Goal: Complete application form

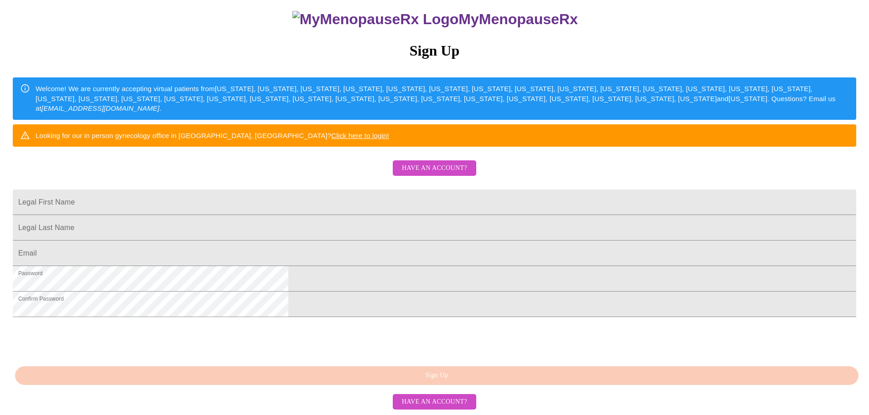
scroll to position [160, 0]
click at [443, 407] on span "Have an account?" at bounding box center [434, 402] width 65 height 11
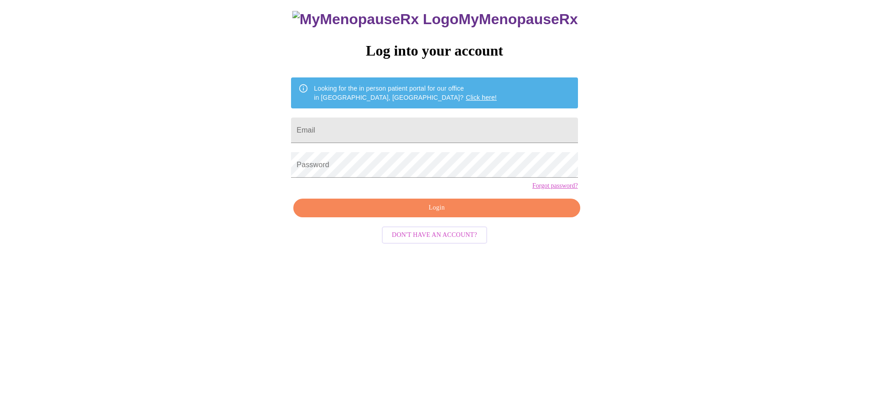
scroll to position [9, 0]
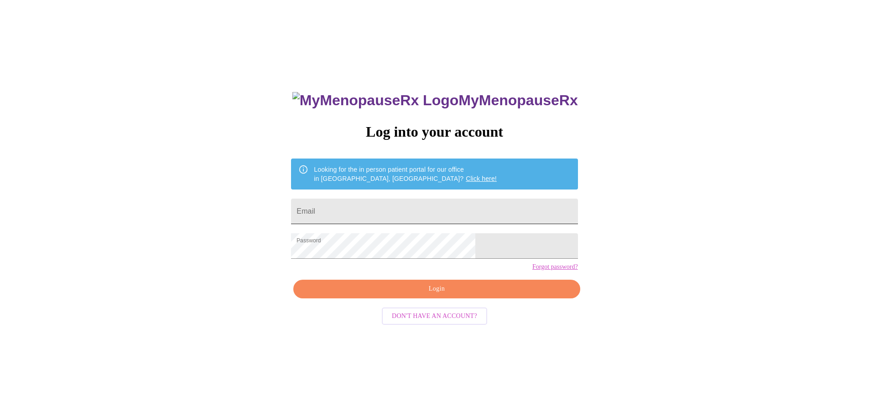
click at [408, 208] on input "Email" at bounding box center [434, 212] width 286 height 26
type input "[EMAIL_ADDRESS][DOMAIN_NAME]"
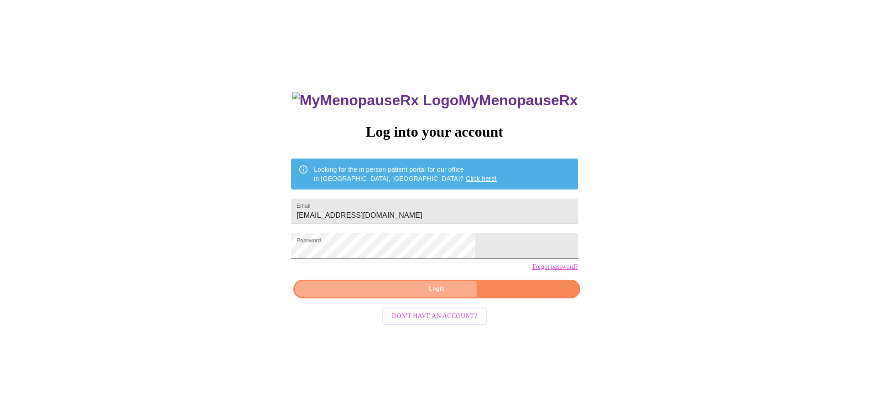
click at [415, 295] on span "Login" at bounding box center [436, 289] width 265 height 11
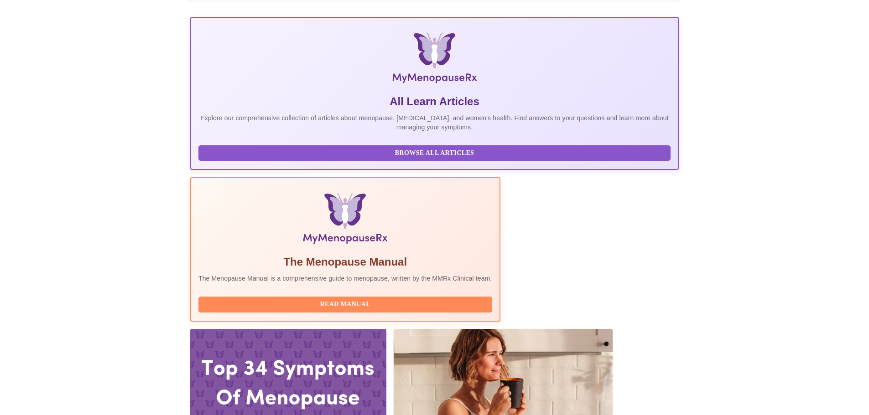
scroll to position [137, 0]
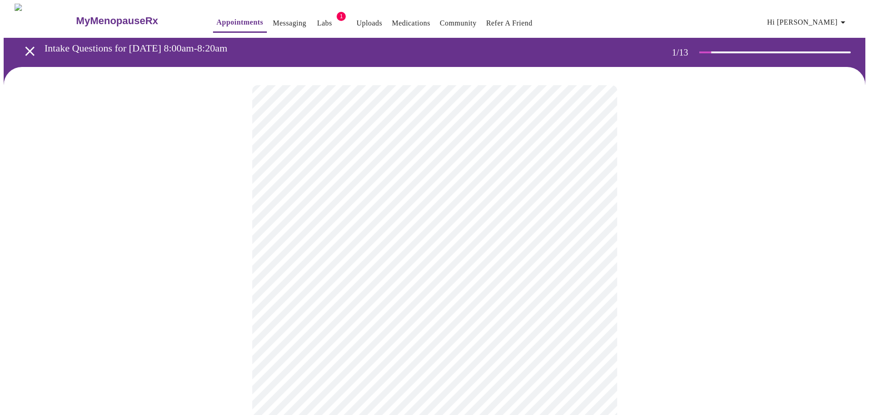
click at [593, 201] on body "MyMenopauseRx Appointments Messaging Labs 1 Uploads Medications Community Refer…" at bounding box center [434, 420] width 861 height 833
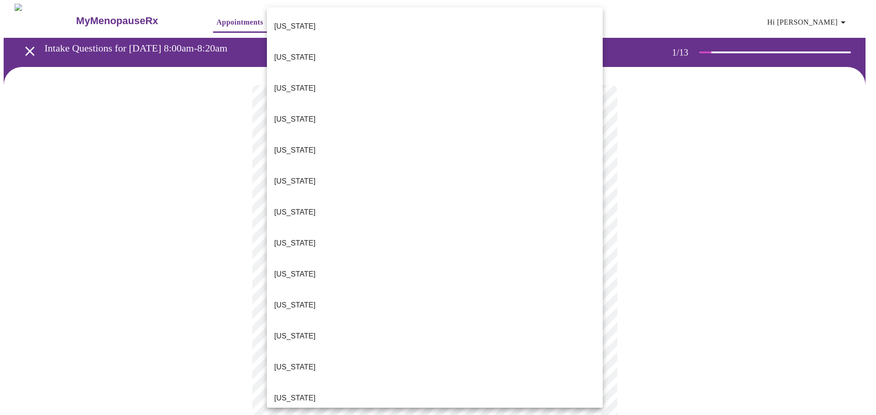
click at [461, 383] on li "[US_STATE]" at bounding box center [435, 398] width 336 height 31
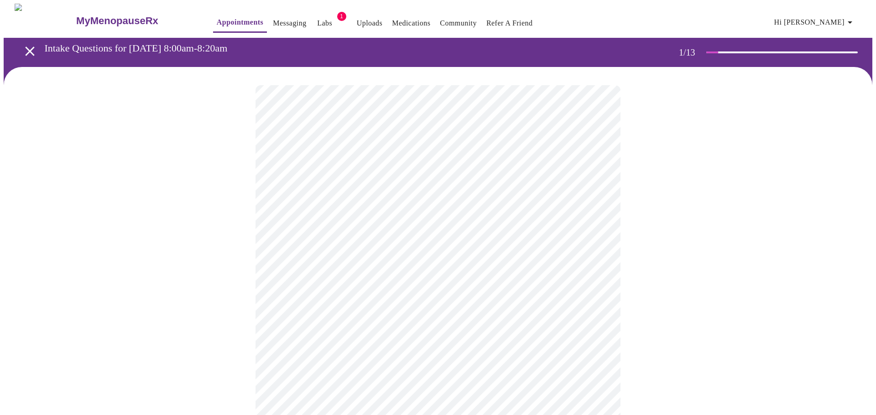
click at [467, 270] on body "MyMenopauseRx Appointments Messaging Labs 1 Uploads Medications Community Refer…" at bounding box center [438, 418] width 868 height 828
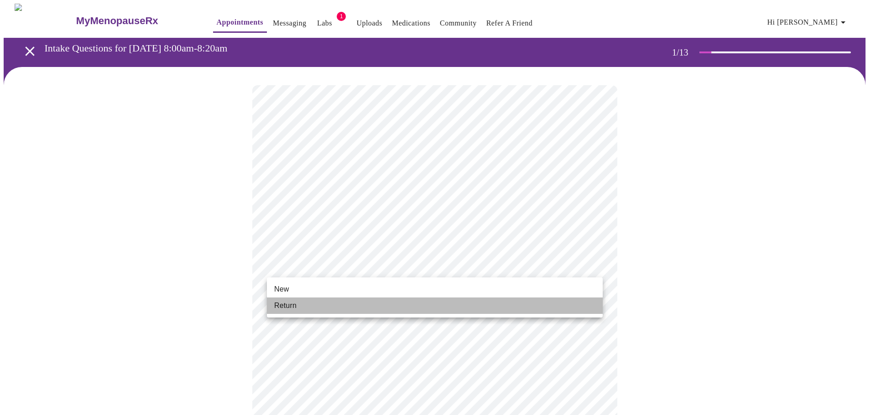
click at [441, 304] on li "Return" at bounding box center [435, 306] width 336 height 16
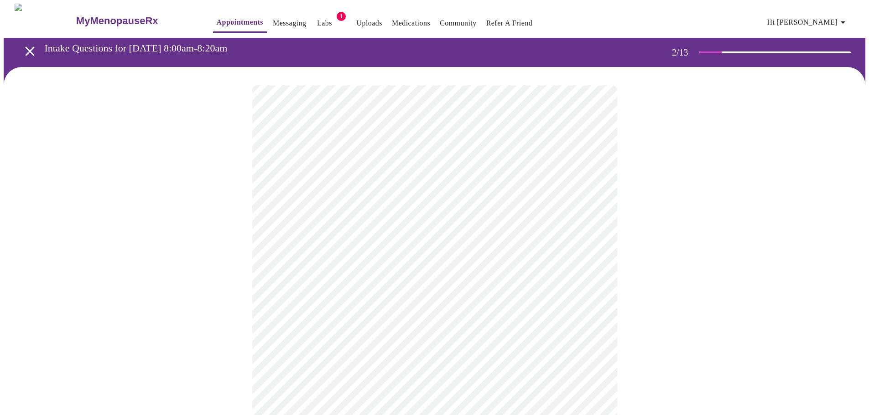
click at [592, 189] on body "MyMenopauseRx Appointments Messaging Labs 1 Uploads Medications Community Refer…" at bounding box center [434, 278] width 861 height 548
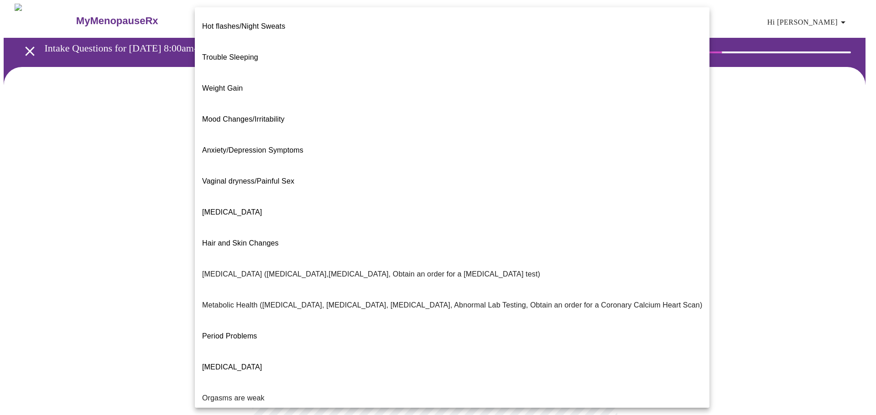
click at [696, 222] on div at bounding box center [438, 207] width 876 height 415
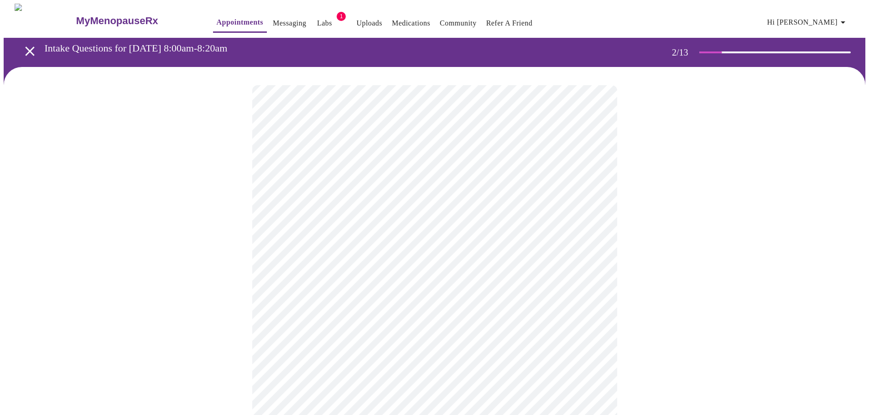
click at [594, 188] on body "MyMenopauseRx Appointments Messaging Labs 1 Uploads Medications Community Refer…" at bounding box center [434, 278] width 861 height 548
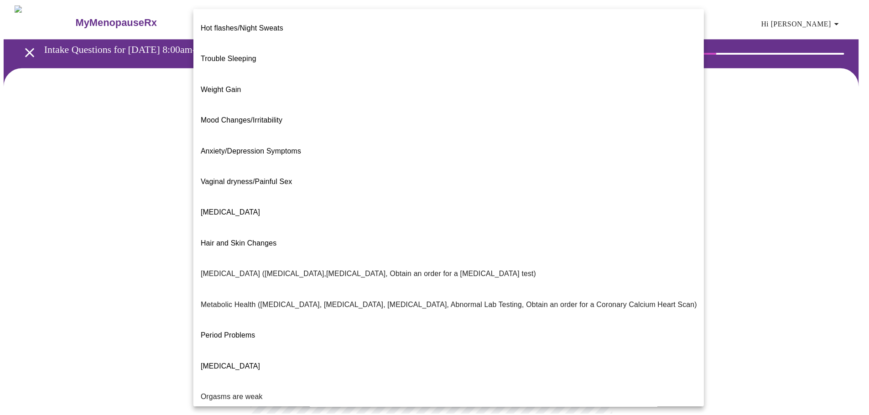
scroll to position [57, 0]
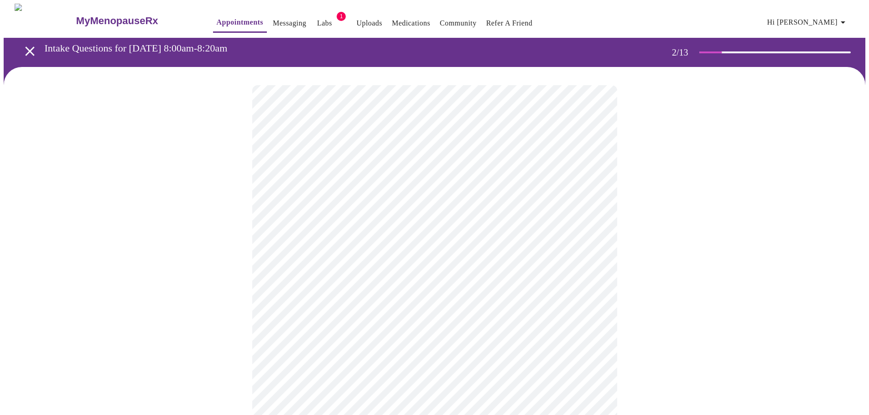
click at [472, 276] on body "MyMenopauseRx Appointments Messaging Labs 1 Uploads Medications Community Refer…" at bounding box center [434, 275] width 861 height 543
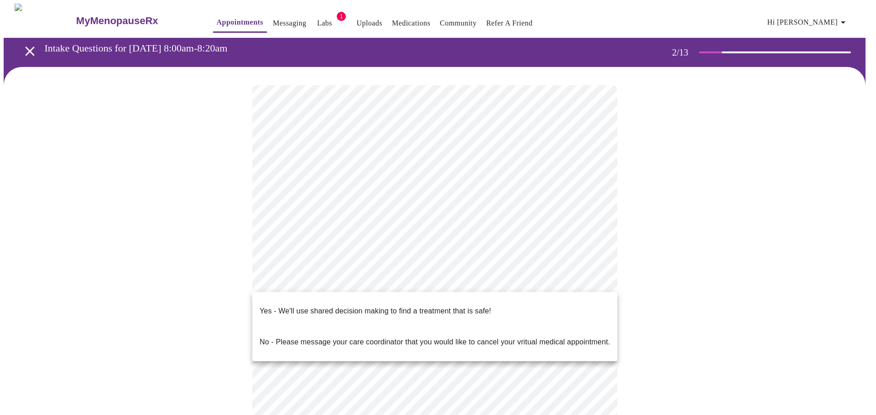
click at [460, 306] on p "Yes - We'll use shared decision making to find a treatment that is safe!" at bounding box center [374, 311] width 231 height 11
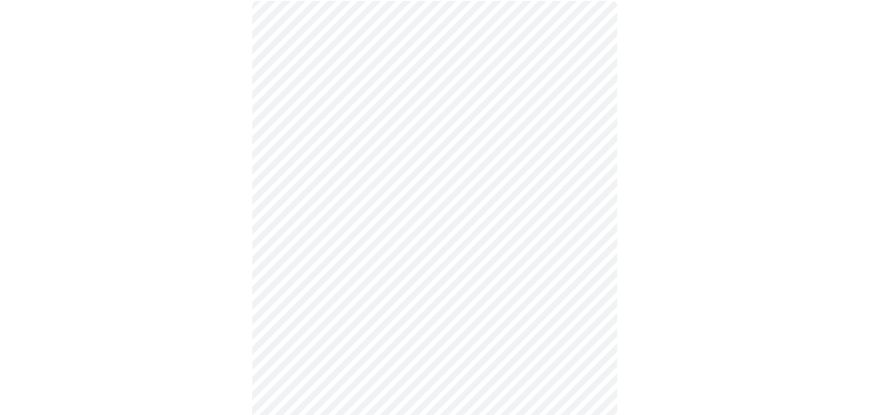
scroll to position [91, 0]
click at [680, 295] on div at bounding box center [434, 213] width 861 height 474
click at [221, 303] on div at bounding box center [434, 213] width 861 height 474
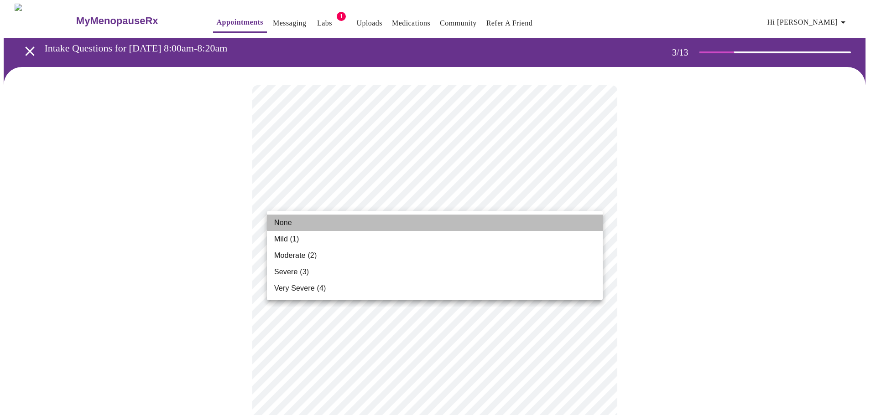
click at [575, 218] on li "None" at bounding box center [435, 223] width 336 height 16
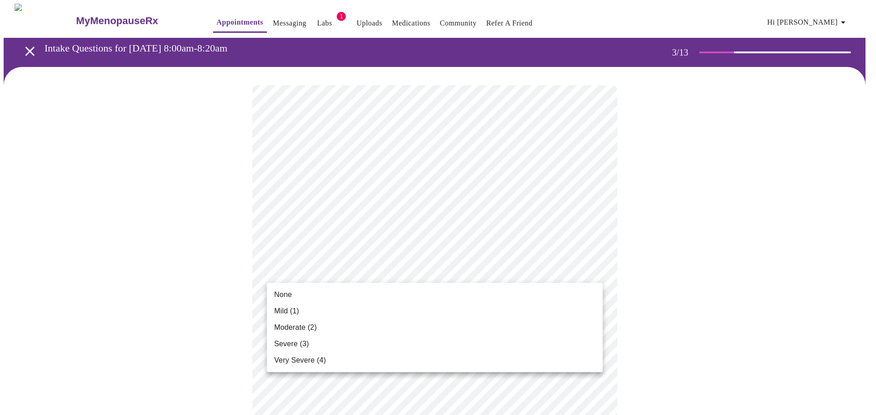
click at [558, 289] on li "None" at bounding box center [435, 295] width 336 height 16
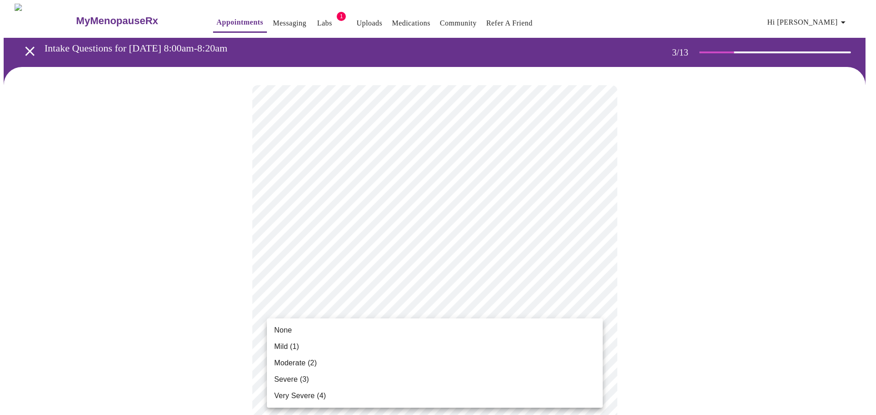
click at [502, 333] on li "None" at bounding box center [435, 330] width 336 height 16
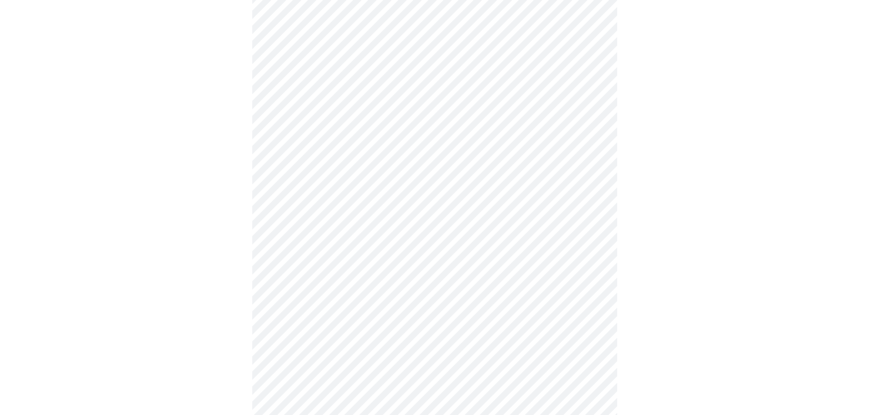
scroll to position [137, 0]
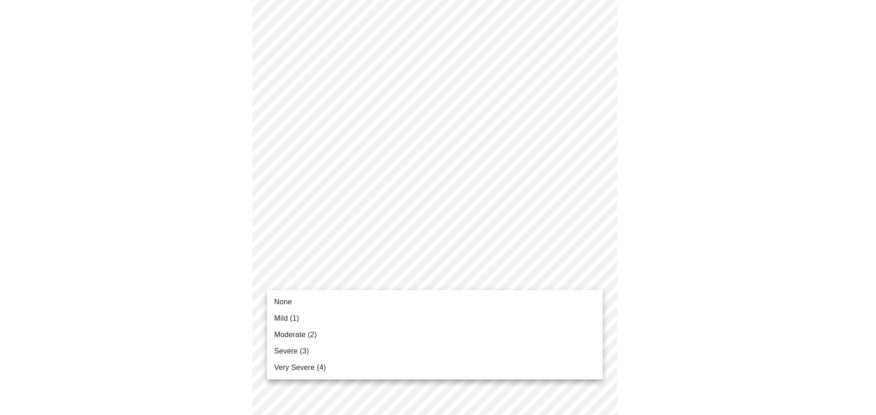
click at [466, 297] on li "None" at bounding box center [435, 302] width 336 height 16
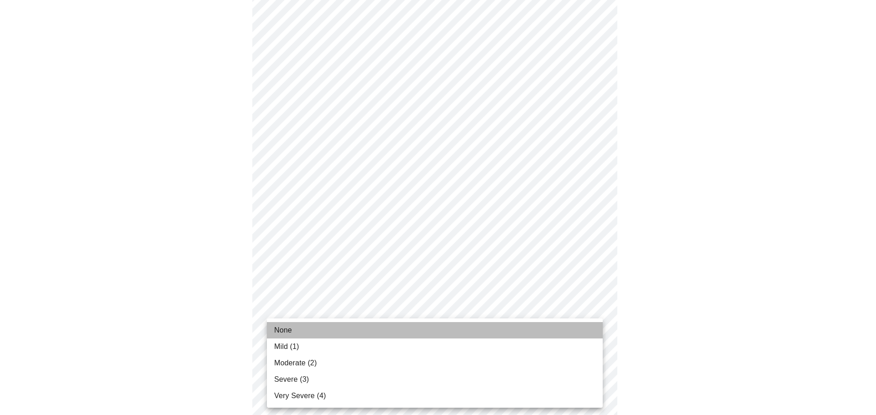
click at [456, 330] on li "None" at bounding box center [435, 330] width 336 height 16
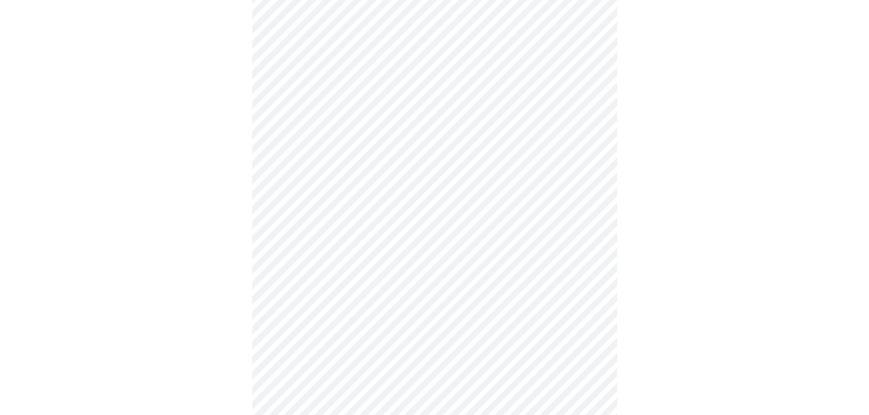
scroll to position [274, 0]
click at [435, 259] on body "MyMenopauseRx Appointments Messaging Labs 1 Uploads Medications Community Refer…" at bounding box center [434, 304] width 861 height 1149
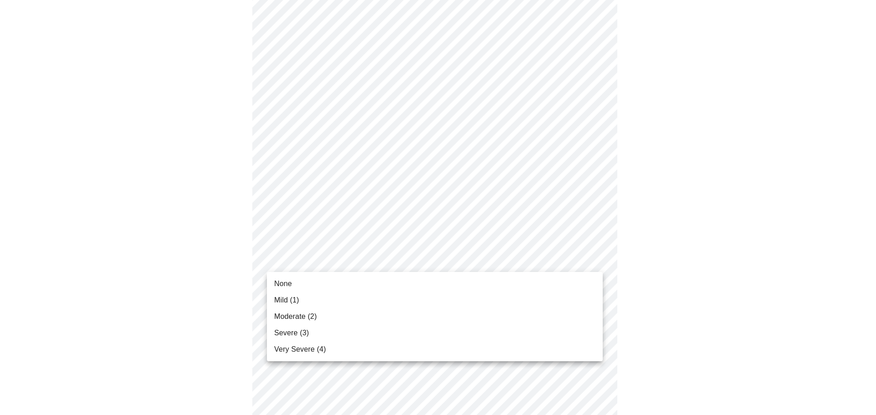
click at [429, 282] on li "None" at bounding box center [435, 284] width 336 height 16
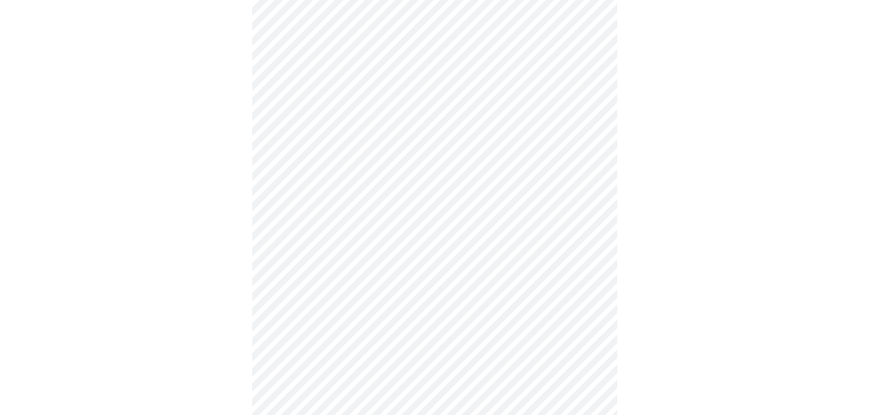
click at [422, 329] on body "MyMenopauseRx Appointments Messaging Labs 1 Uploads Medications Community Refer…" at bounding box center [434, 298] width 861 height 1136
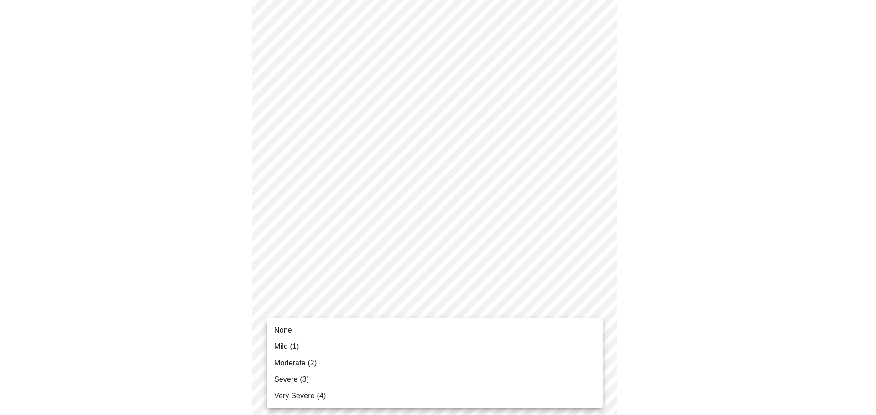
click at [422, 331] on li "None" at bounding box center [435, 330] width 336 height 16
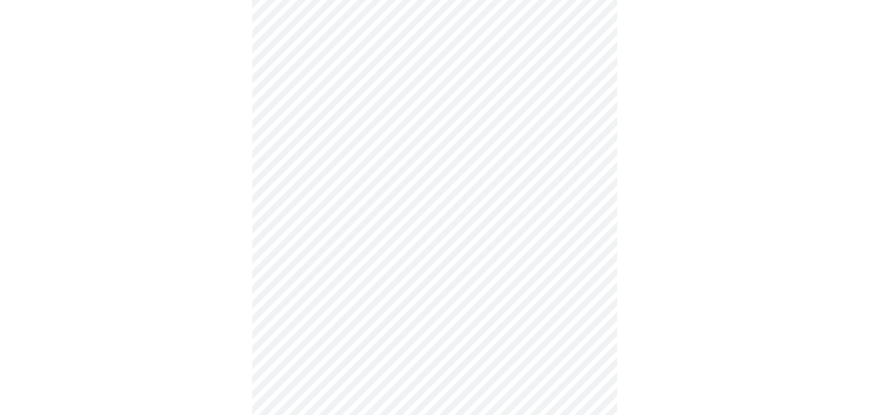
scroll to position [410, 0]
click at [420, 270] on body "MyMenopauseRx Appointments Messaging Labs 1 Uploads Medications Community Refer…" at bounding box center [434, 155] width 861 height 1124
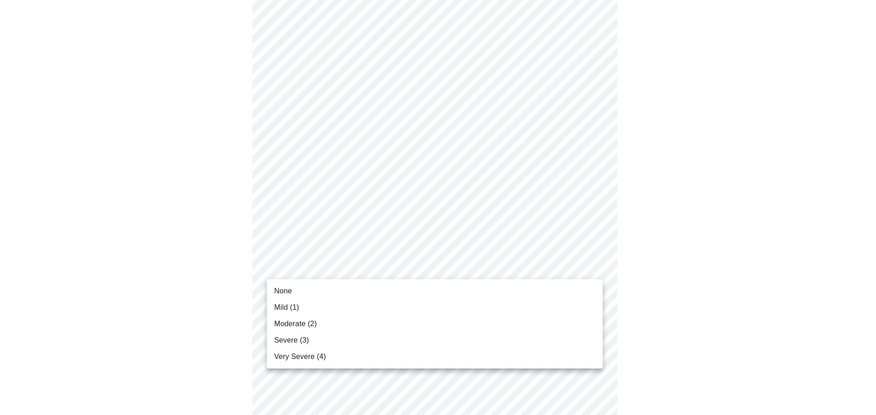
click at [420, 292] on li "None" at bounding box center [435, 291] width 336 height 16
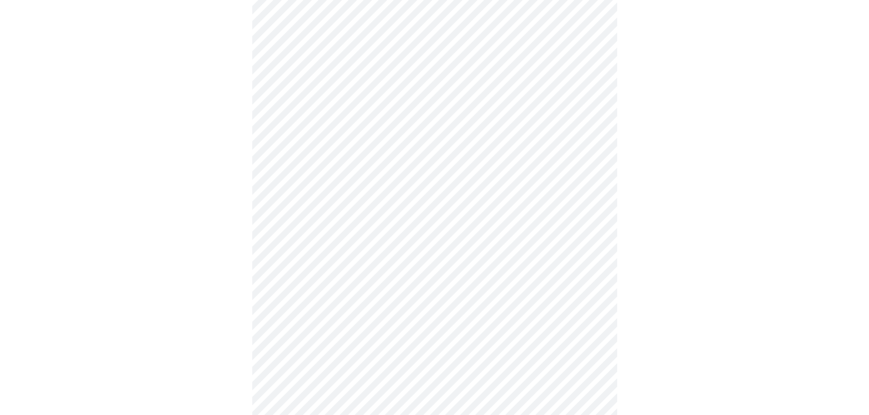
click at [411, 347] on body "MyMenopauseRx Appointments Messaging Labs 1 Uploads Medications Community Refer…" at bounding box center [434, 148] width 861 height 1111
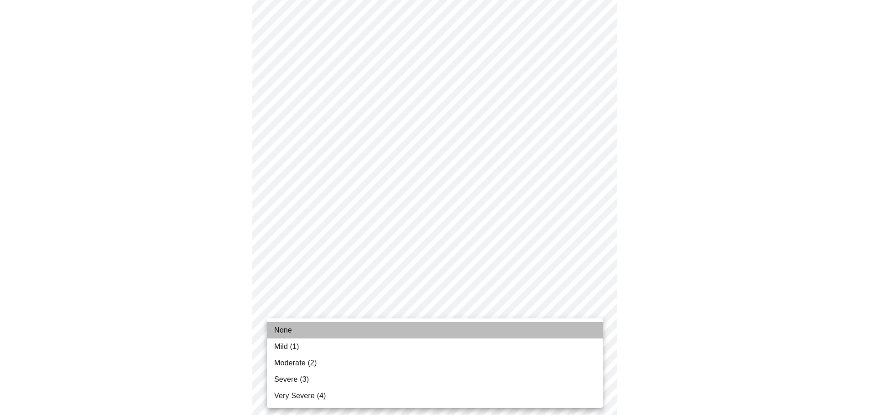
click at [415, 334] on li "None" at bounding box center [435, 330] width 336 height 16
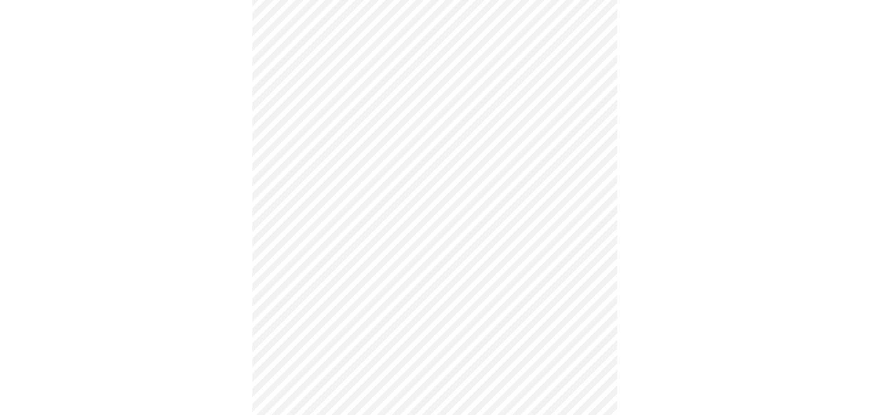
scroll to position [502, 0]
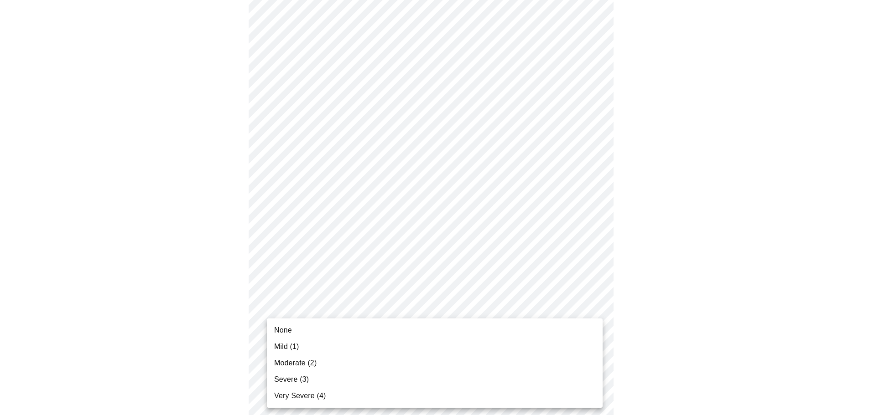
click at [415, 328] on body "MyMenopauseRx Appointments Messaging Labs 1 Uploads Medications Community Refer…" at bounding box center [434, 51] width 861 height 1098
click at [415, 330] on li "None" at bounding box center [435, 330] width 336 height 16
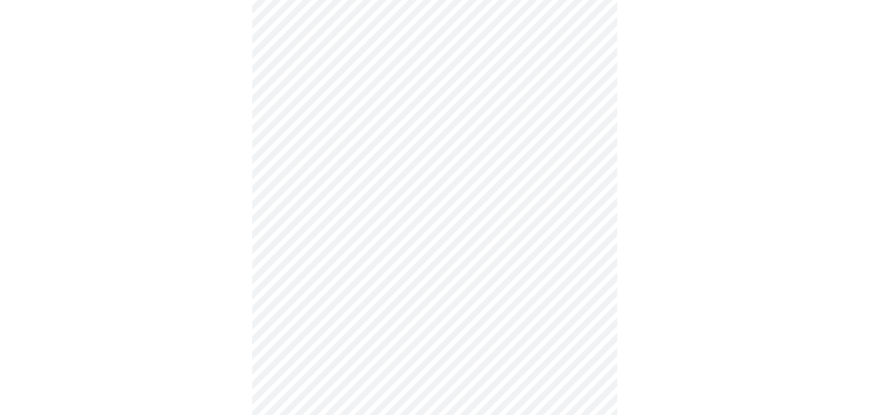
scroll to position [593, 0]
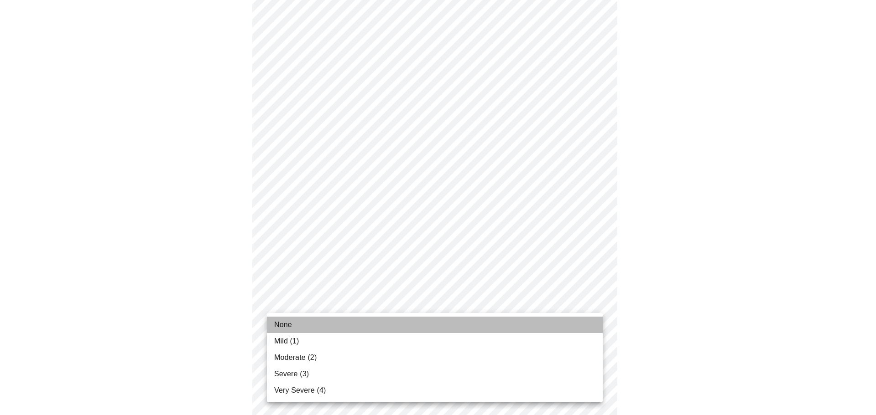
click at [408, 318] on li "None" at bounding box center [435, 325] width 336 height 16
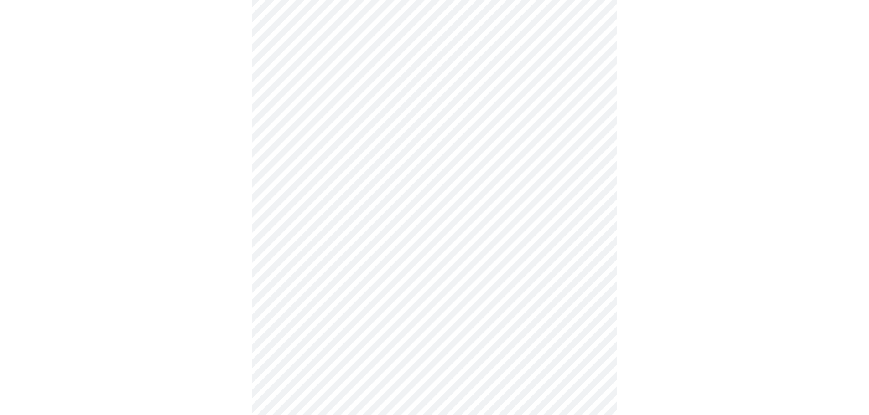
scroll to position [274, 0]
click at [529, 249] on body "MyMenopauseRx Appointments Messaging Labs 1 Uploads Medications Community Refer…" at bounding box center [434, 161] width 861 height 863
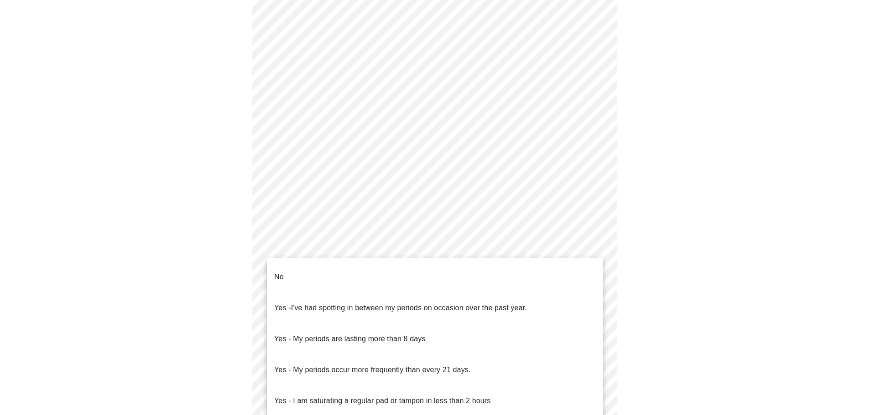
click at [516, 266] on li "No" at bounding box center [435, 277] width 336 height 31
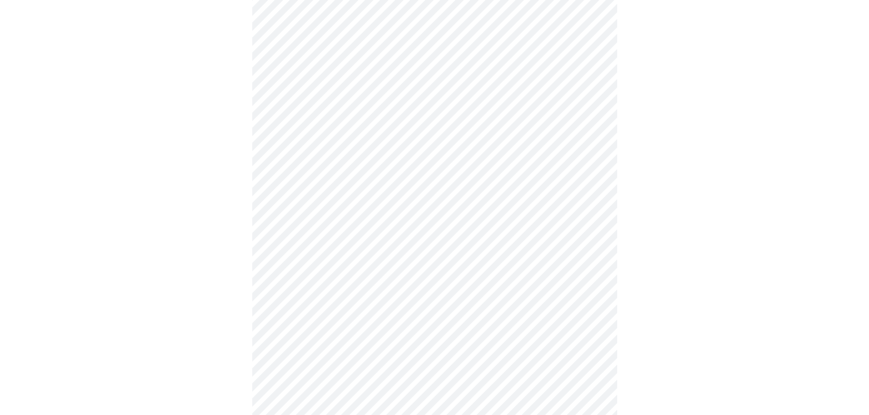
click at [527, 249] on body "MyMenopauseRx Appointments Messaging Labs 1 Uploads Medications Community Refer…" at bounding box center [434, 159] width 861 height 858
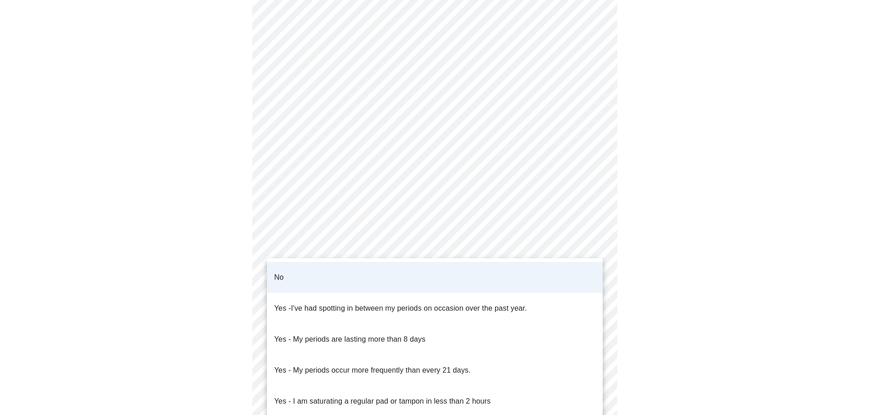
click at [670, 254] on div at bounding box center [438, 207] width 876 height 415
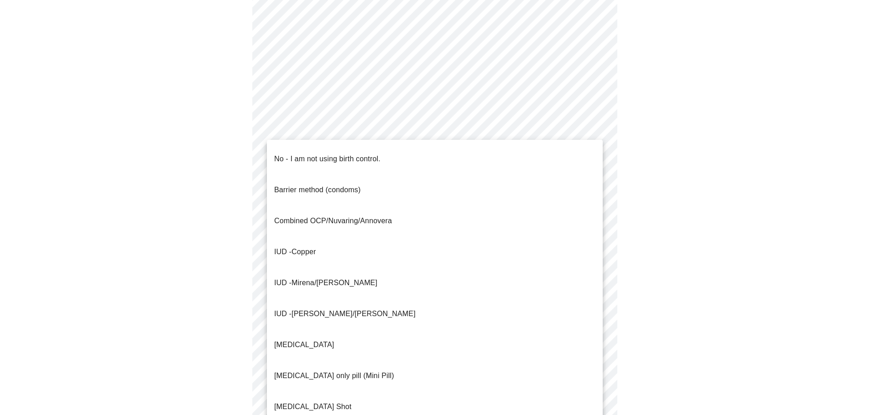
click at [433, 314] on body "MyMenopauseRx Appointments Messaging Labs 1 Uploads Medications Community Refer…" at bounding box center [438, 159] width 868 height 858
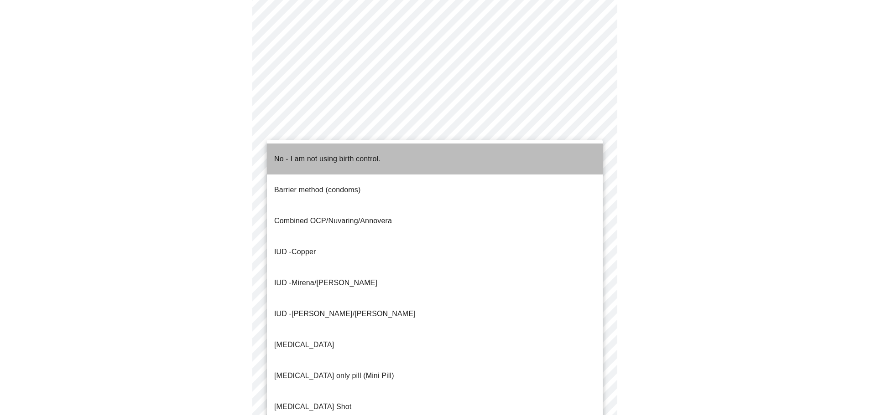
click at [361, 144] on li "No - I am not using birth control." at bounding box center [435, 159] width 336 height 31
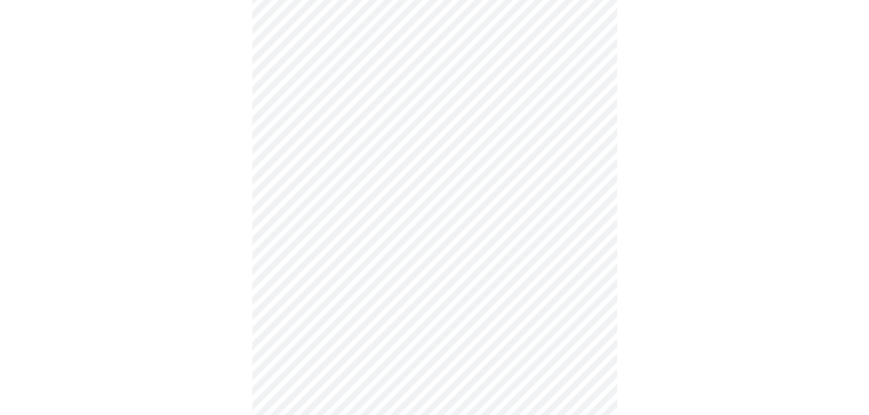
scroll to position [410, 0]
click at [441, 246] on body "MyMenopauseRx Appointments Messaging Labs 1 Uploads Medications Community Refer…" at bounding box center [434, 19] width 861 height 852
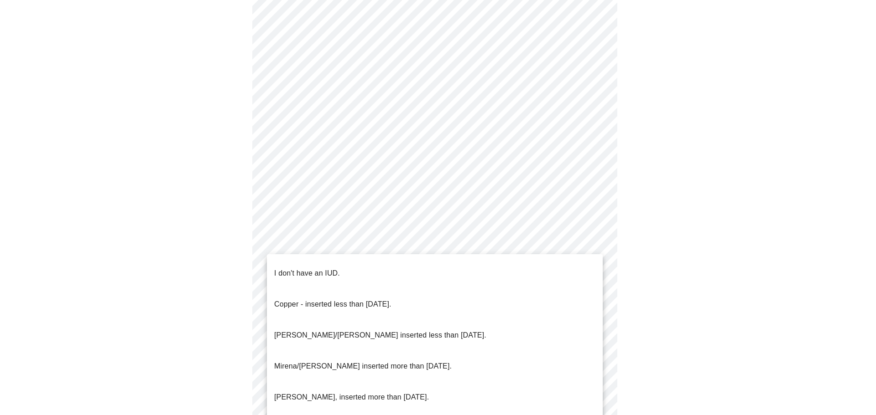
click at [426, 264] on li "I don't have an IUD." at bounding box center [435, 273] width 336 height 31
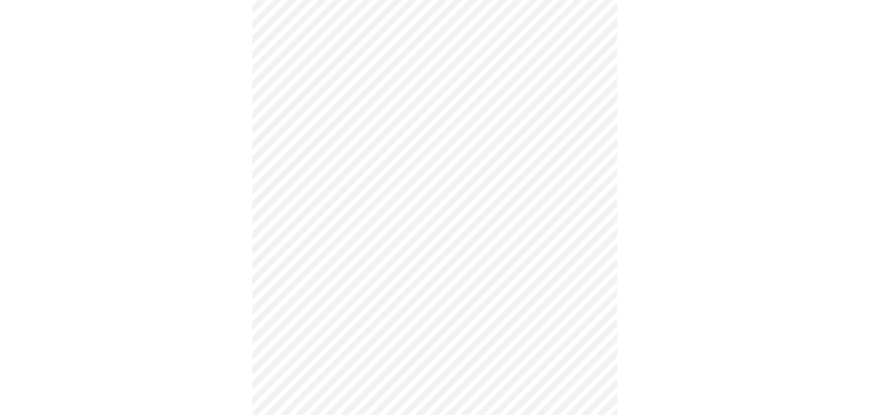
click at [408, 308] on body "MyMenopauseRx Appointments Messaging Labs 1 Uploads Medications Community Refer…" at bounding box center [434, 16] width 861 height 847
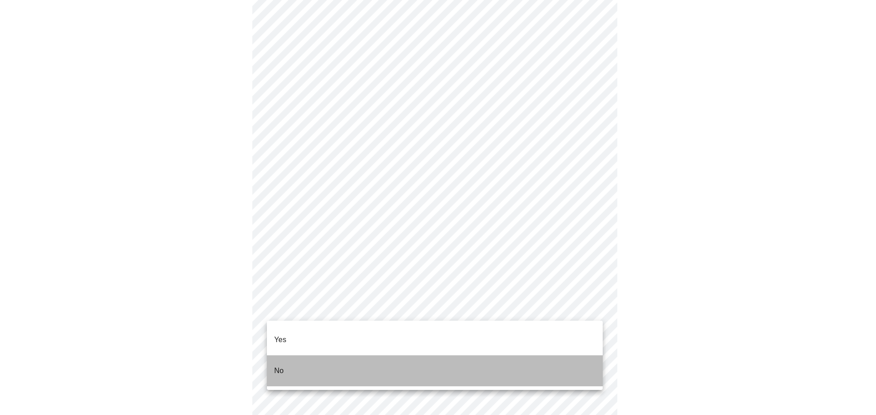
click at [281, 366] on p "No" at bounding box center [279, 371] width 10 height 11
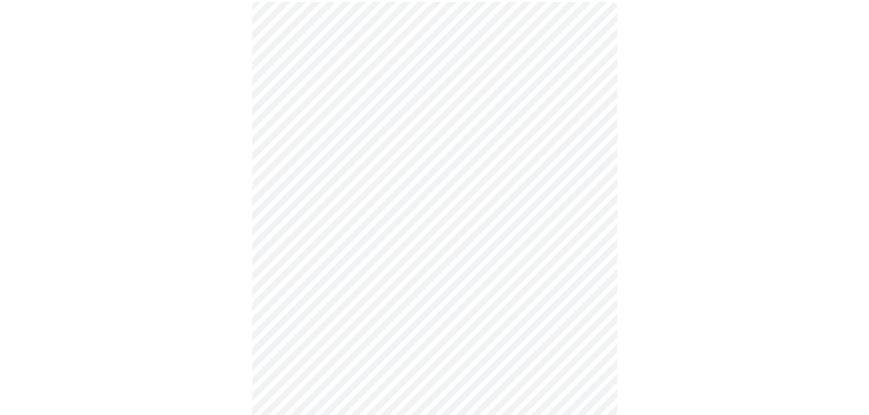
scroll to position [91, 0]
click at [461, 230] on body "MyMenopauseRx Appointments Messaging Labs 1 Uploads Medications Community Refer…" at bounding box center [434, 249] width 861 height 674
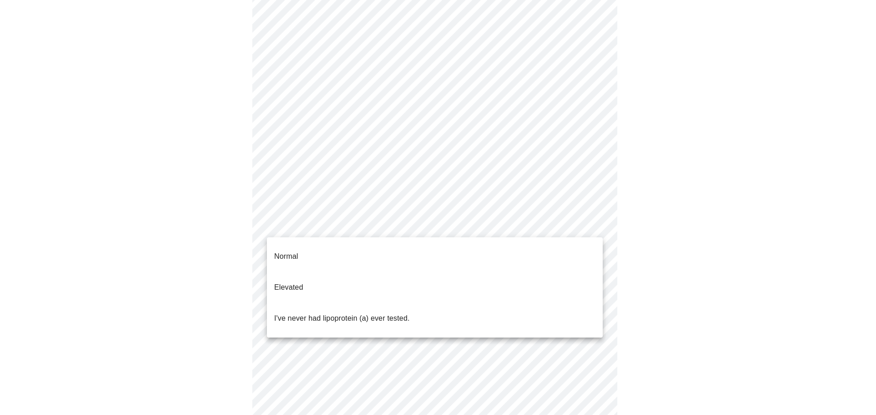
click at [375, 313] on p "I've never had lipoprotein (a) ever tested." at bounding box center [341, 318] width 135 height 11
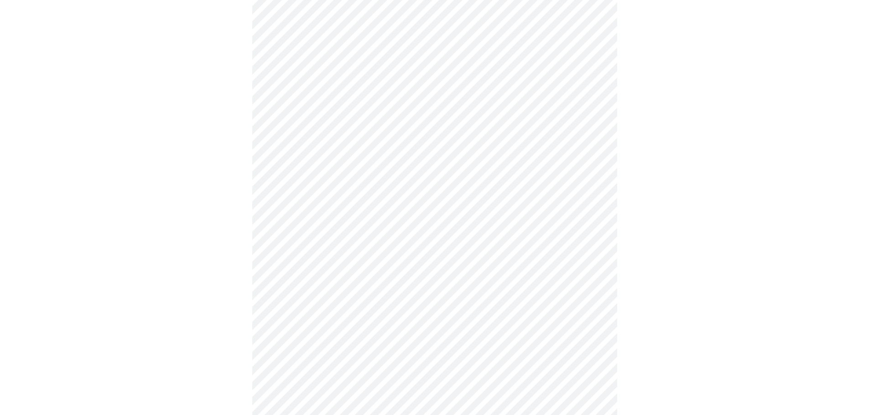
scroll to position [2326, 0]
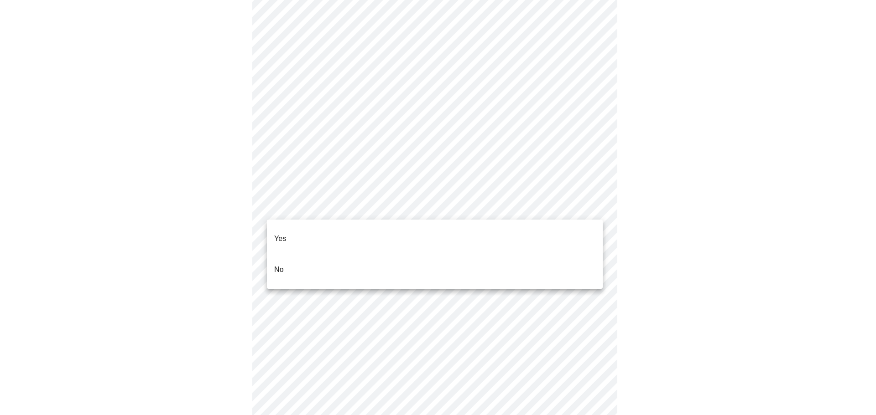
click at [389, 255] on li "No" at bounding box center [435, 269] width 336 height 31
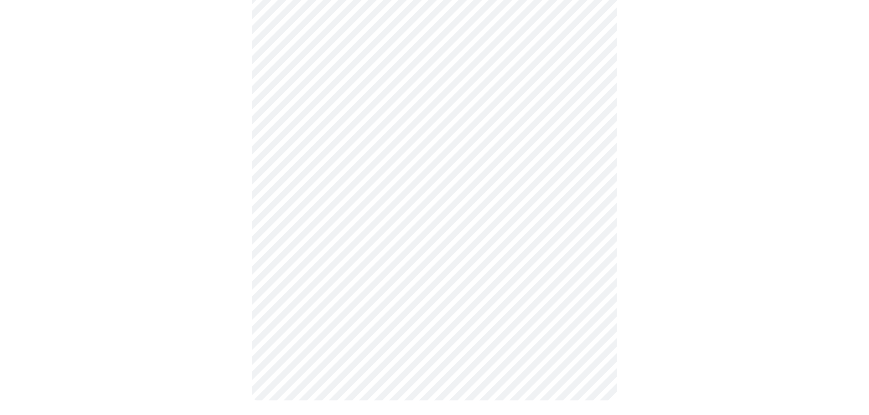
scroll to position [521, 0]
